Goal: Task Accomplishment & Management: Manage account settings

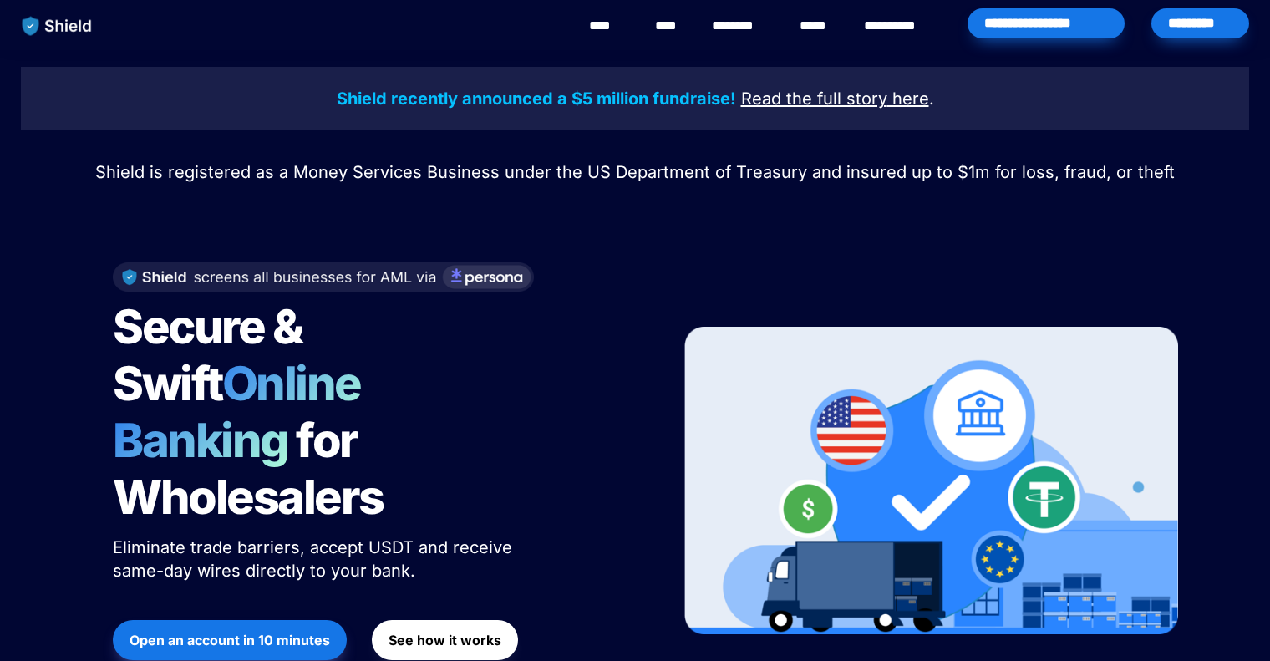
click at [1199, 37] on div "*********" at bounding box center [1200, 23] width 98 height 30
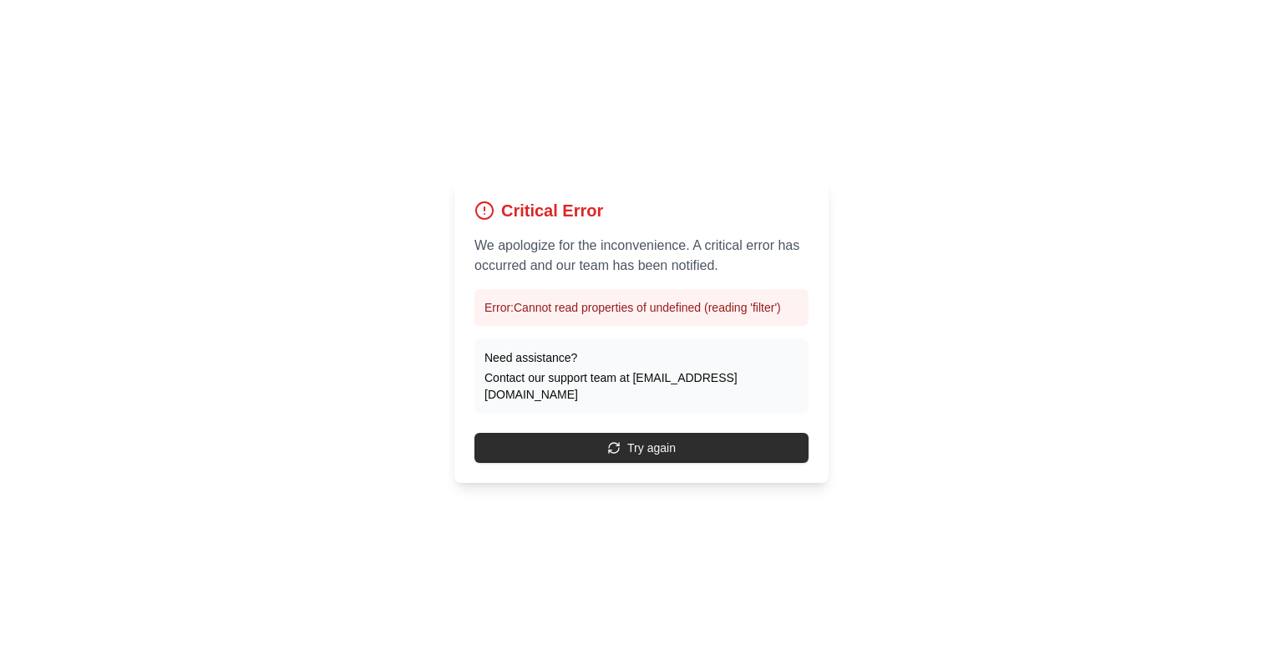
click at [665, 440] on button "Try again" at bounding box center [641, 448] width 334 height 30
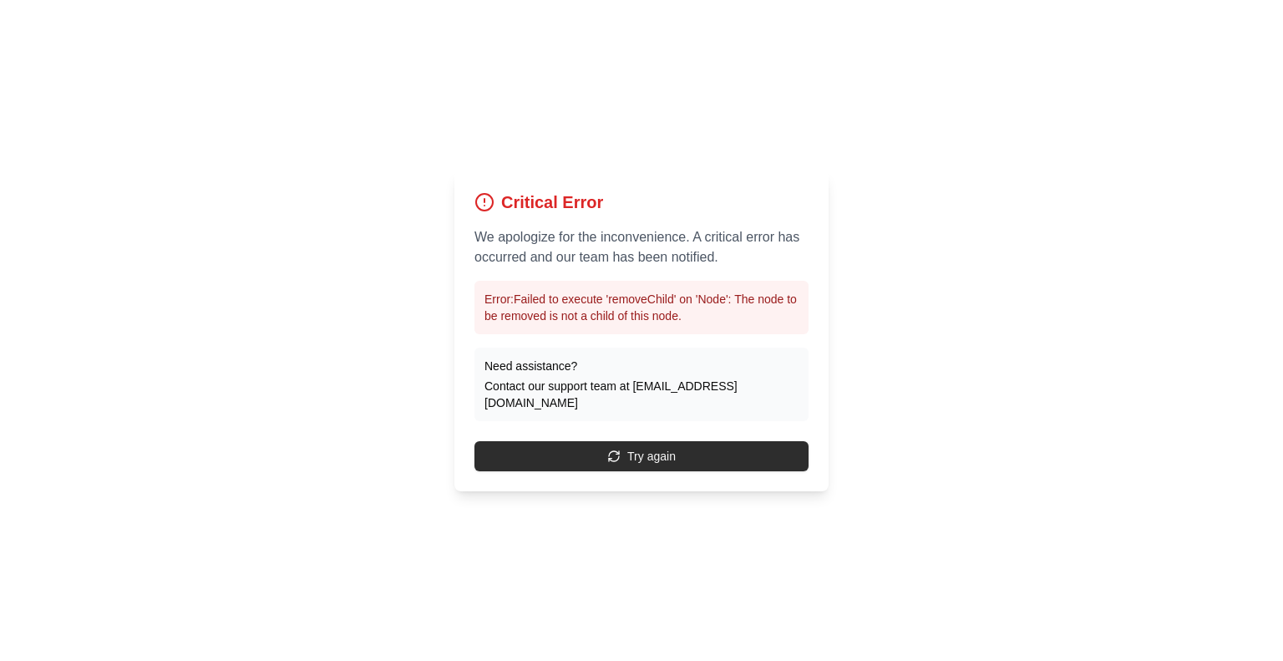
click at [647, 449] on button "Try again" at bounding box center [641, 456] width 334 height 30
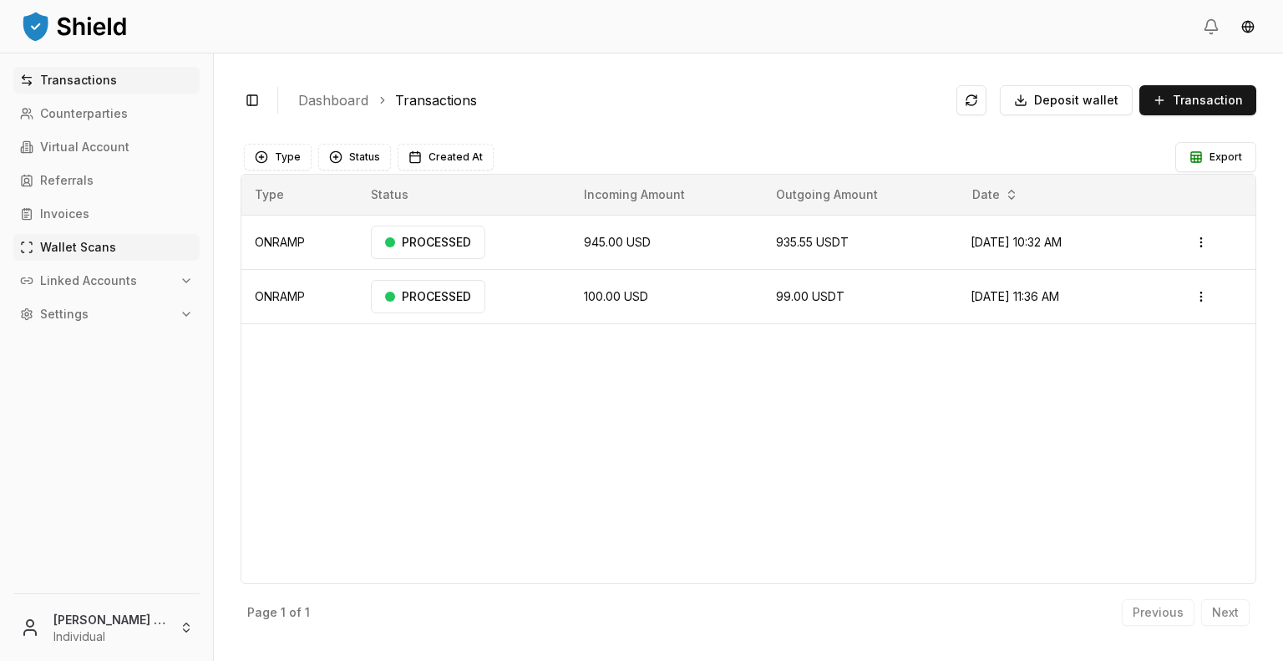
click at [122, 252] on link "Wallet Scans" at bounding box center [106, 247] width 186 height 27
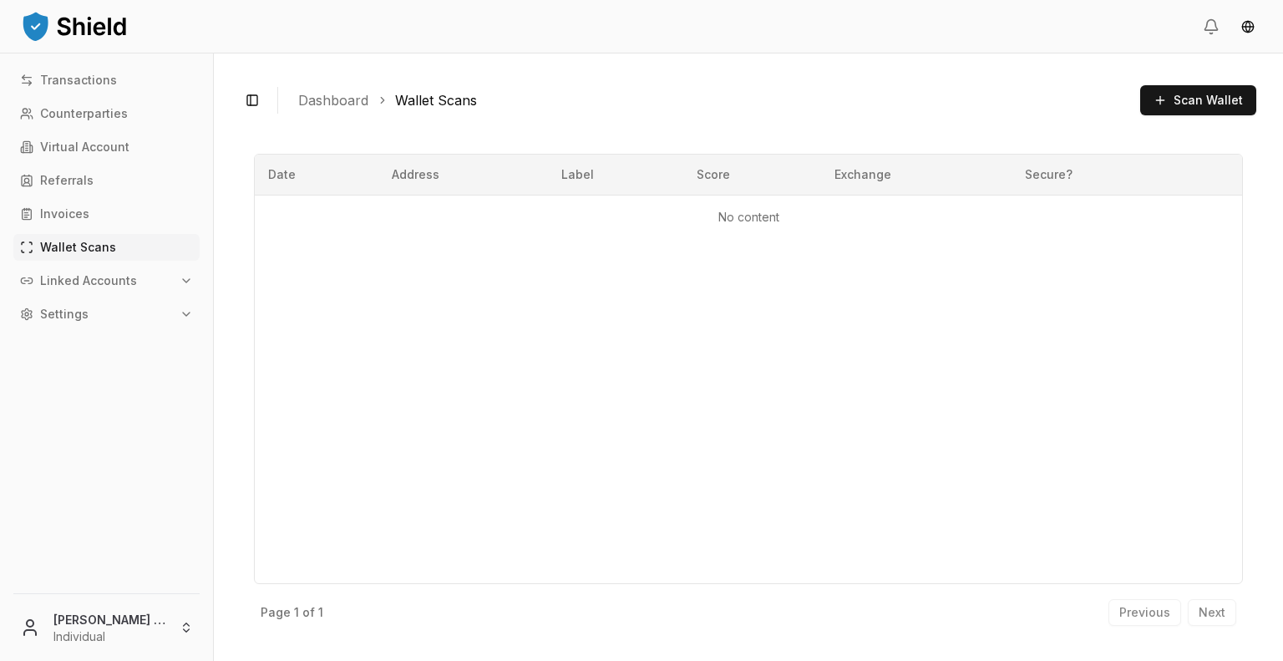
click at [106, 275] on p "Linked Accounts" at bounding box center [88, 281] width 97 height 12
click at [108, 301] on link "Wallets" at bounding box center [107, 309] width 145 height 27
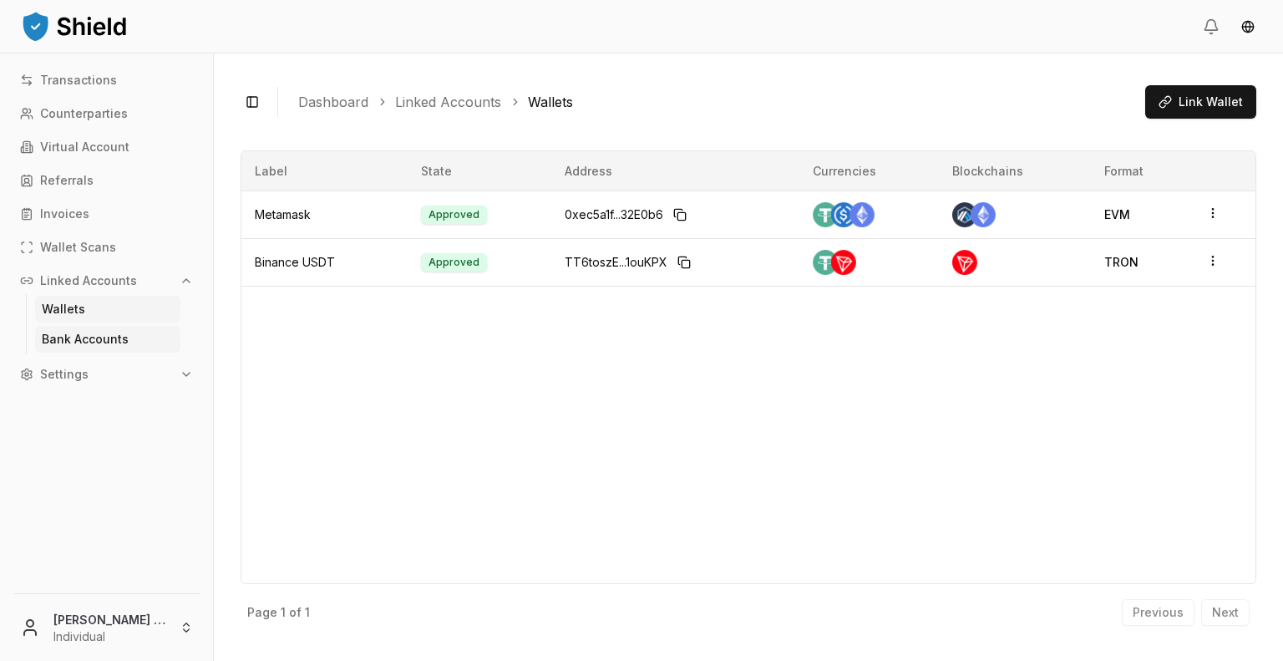
click at [107, 341] on p "Bank Accounts" at bounding box center [85, 339] width 87 height 12
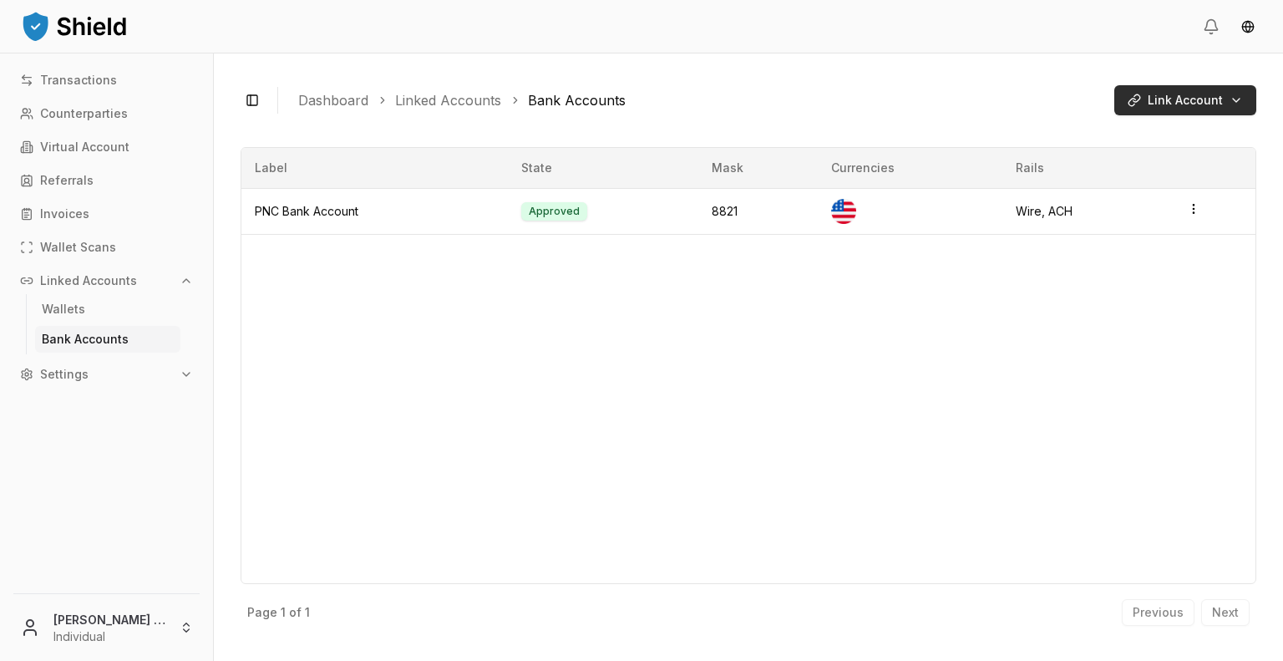
click at [1241, 94] on html "Transactions Counterparties Virtual Account Referrals Invoices Wallet Scans Lin…" at bounding box center [641, 330] width 1283 height 661
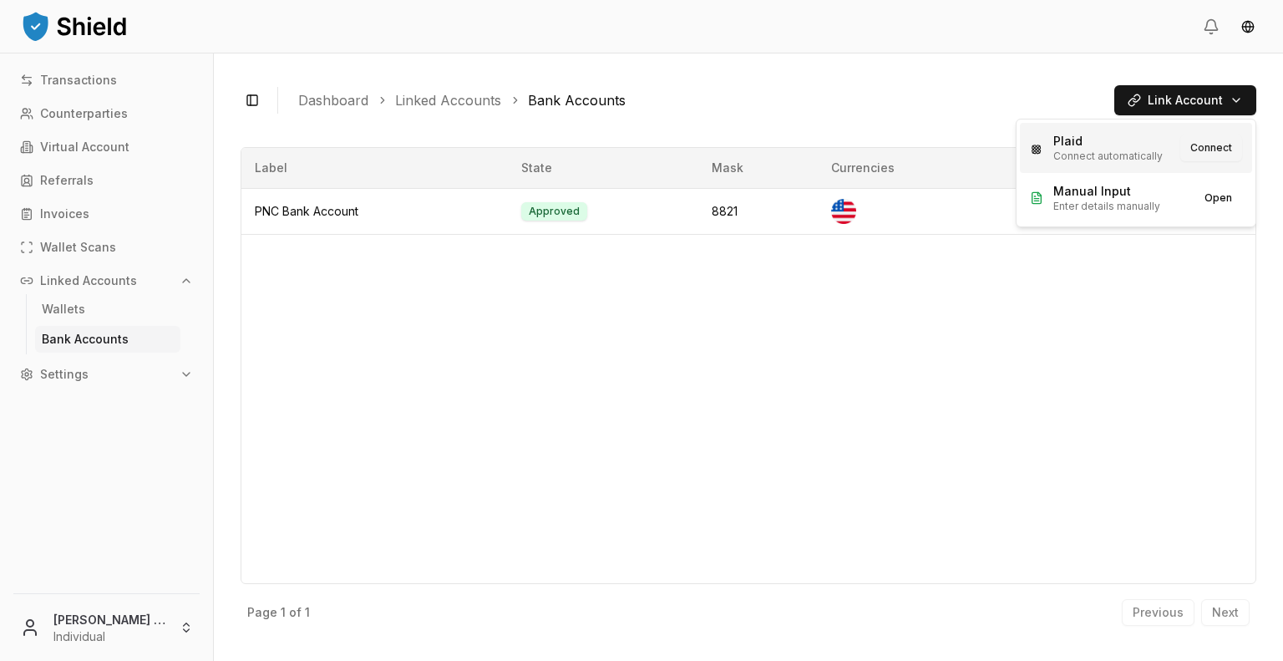
click at [1196, 150] on button "Connect" at bounding box center [1211, 147] width 62 height 27
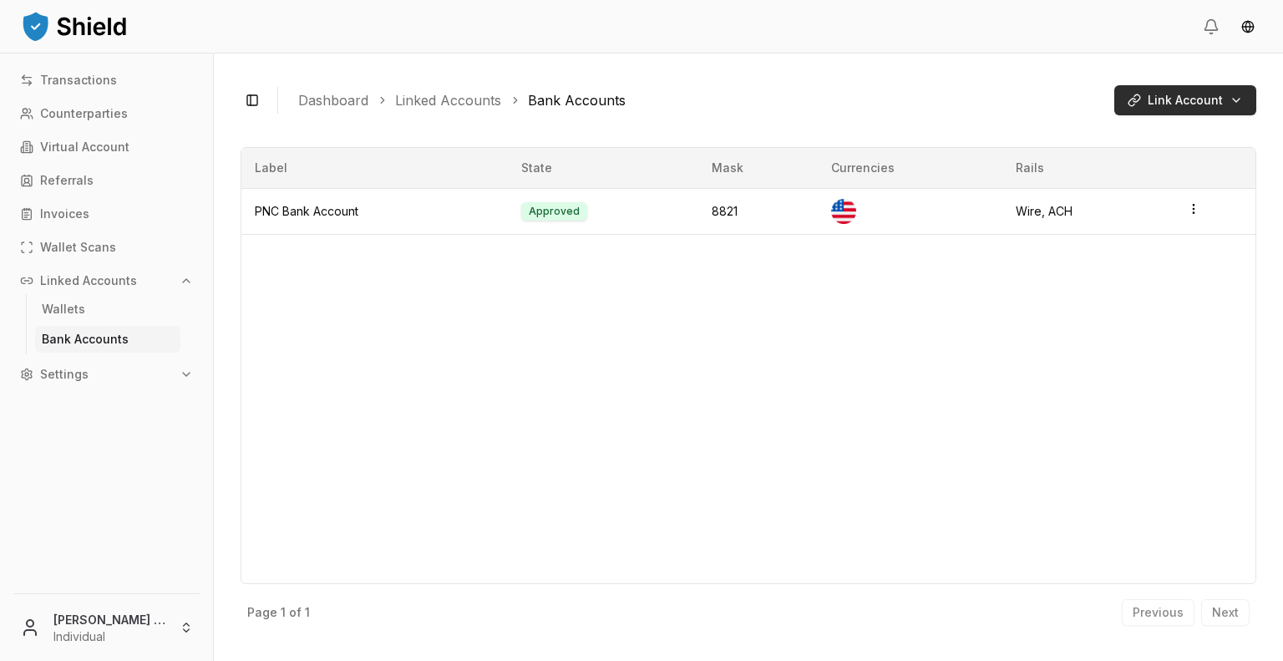
click at [1238, 99] on html "Transactions Counterparties Virtual Account Referrals Invoices Wallet Scans Lin…" at bounding box center [641, 330] width 1283 height 661
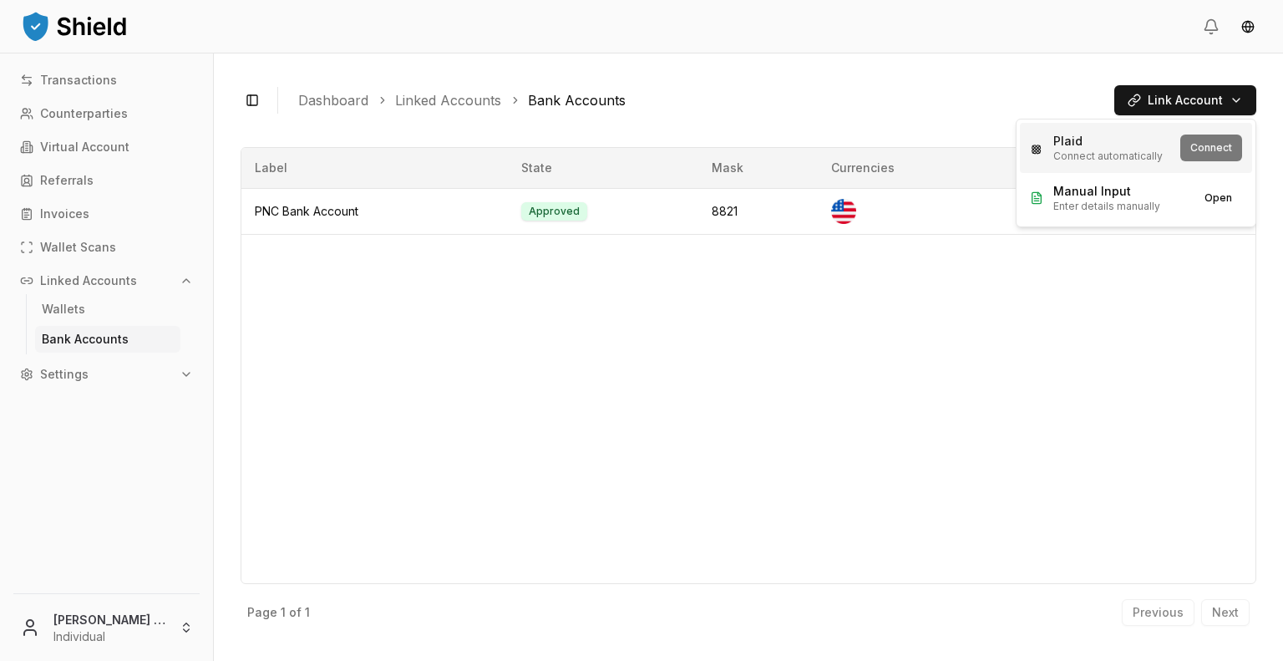
click at [1212, 145] on div "Plaid Connect automatically Connect" at bounding box center [1136, 148] width 232 height 50
click at [1201, 145] on button "Connect" at bounding box center [1211, 147] width 62 height 27
click at [104, 341] on p "Bank Accounts" at bounding box center [85, 339] width 87 height 12
click at [469, 95] on link "Linked Accounts" at bounding box center [448, 100] width 106 height 20
click at [539, 93] on link "Bank Accounts" at bounding box center [577, 100] width 98 height 20
